Goal: Navigation & Orientation: Find specific page/section

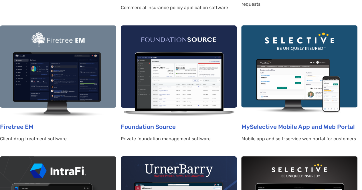
click at [56, 80] on img at bounding box center [58, 71] width 116 height 92
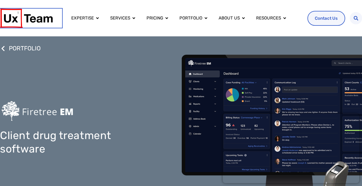
click at [16, 12] on img at bounding box center [26, 18] width 53 height 19
